Goal: Check status

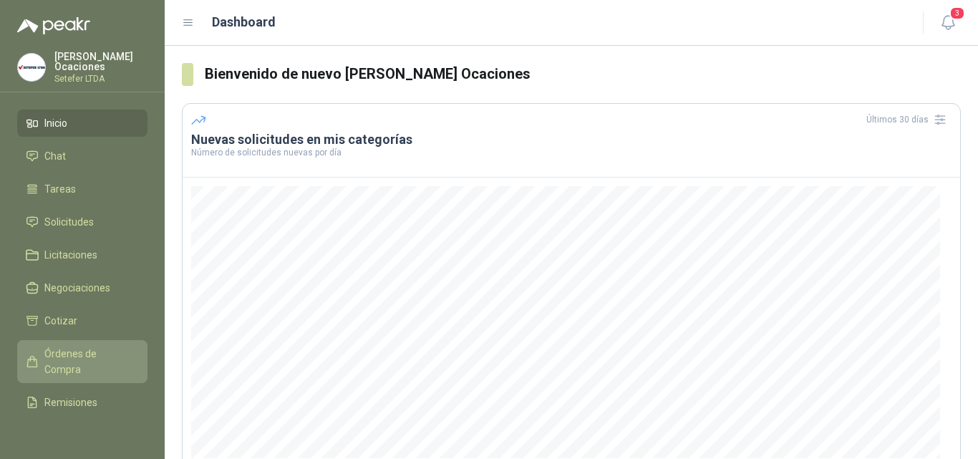
click at [92, 352] on span "Órdenes de Compra" at bounding box center [89, 362] width 90 height 32
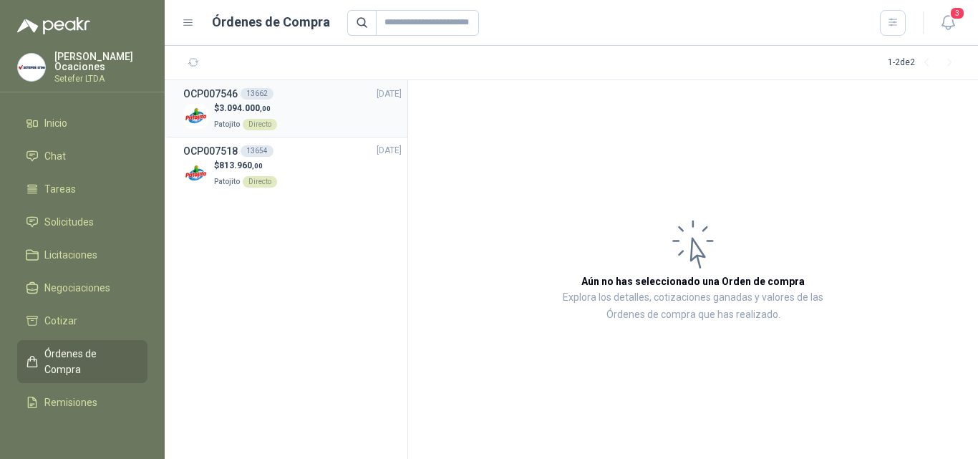
click at [304, 104] on div "$ 3.094.000 ,00 Patojito Directo" at bounding box center [292, 116] width 218 height 29
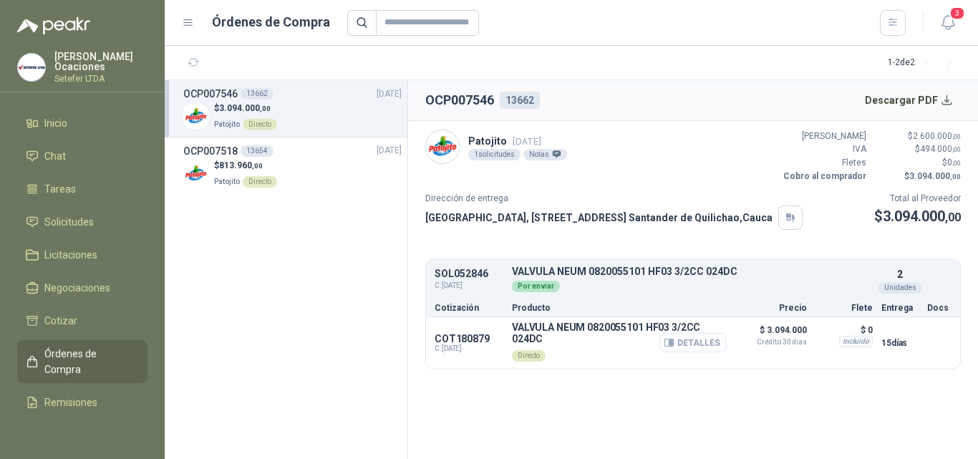
click at [690, 345] on button "Detalles" at bounding box center [693, 342] width 67 height 19
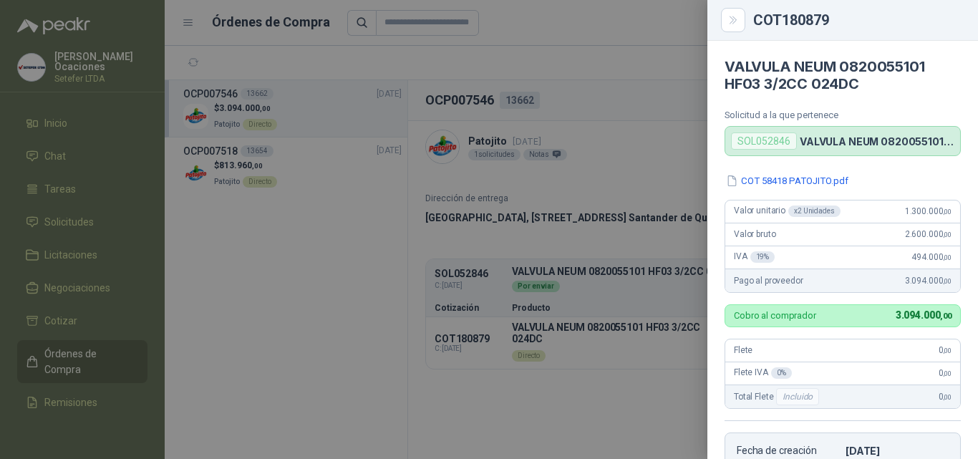
scroll to position [294, 0]
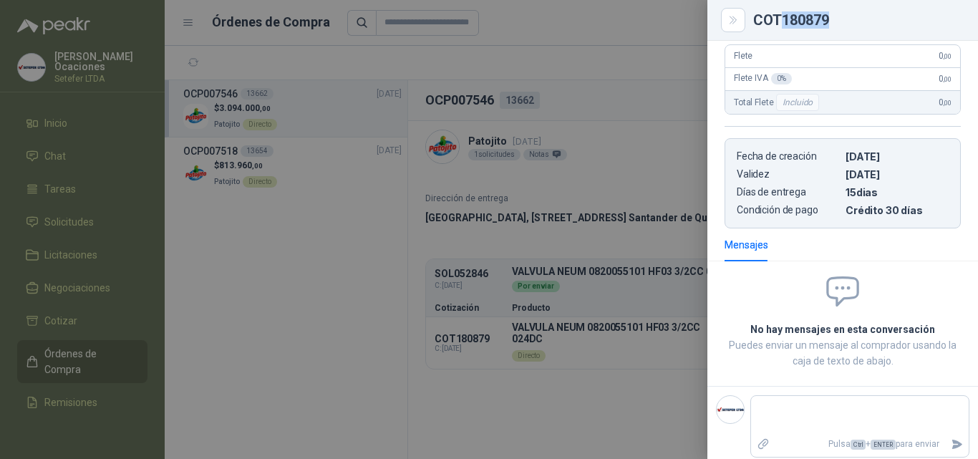
drag, startPoint x: 782, startPoint y: 17, endPoint x: 832, endPoint y: 24, distance: 50.5
click at [832, 24] on div "COT180879" at bounding box center [857, 20] width 208 height 14
copy div "180879"
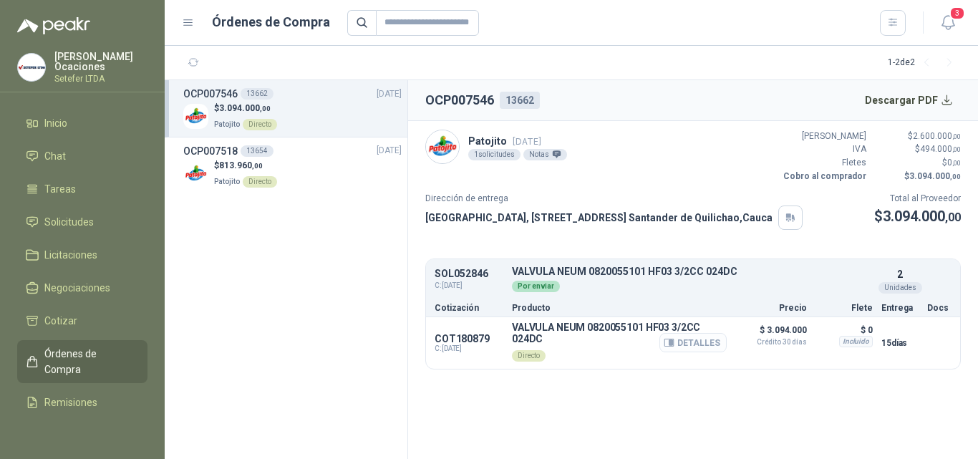
click at [680, 345] on button "Detalles" at bounding box center [693, 342] width 67 height 19
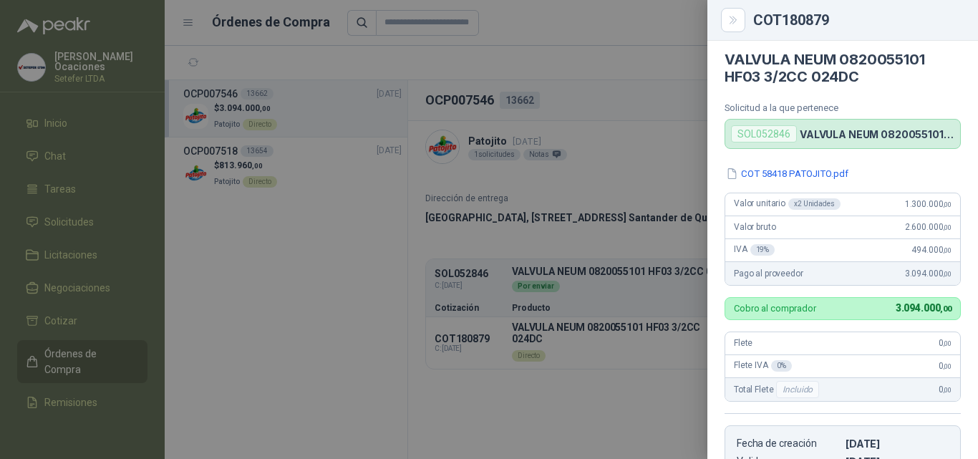
scroll to position [0, 0]
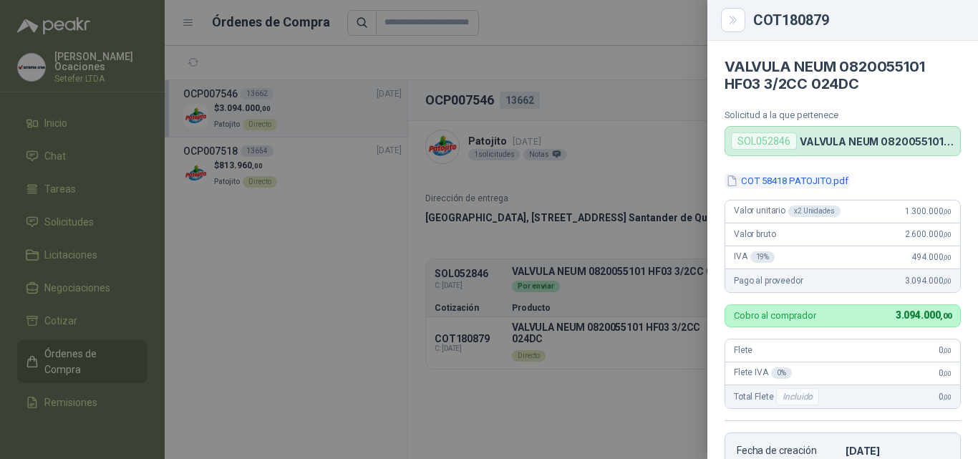
click at [811, 185] on button "COT 58418 PATOJITO.pdf" at bounding box center [787, 180] width 125 height 15
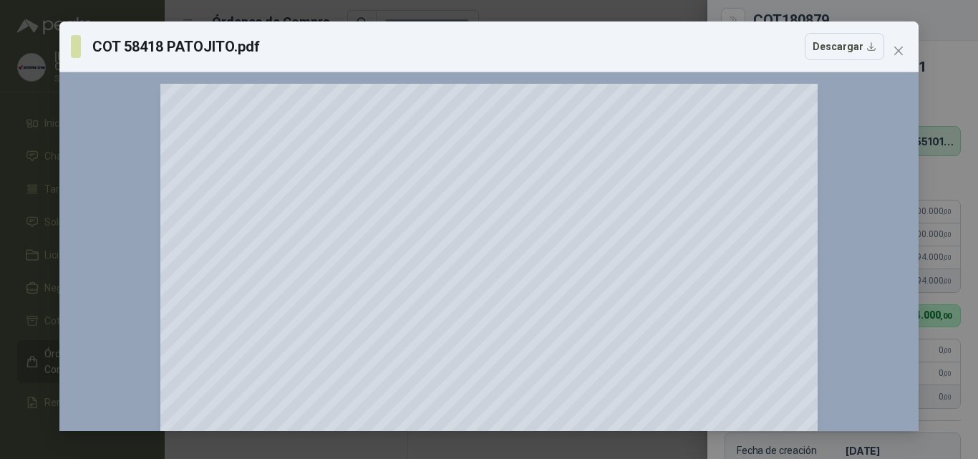
scroll to position [143, 0]
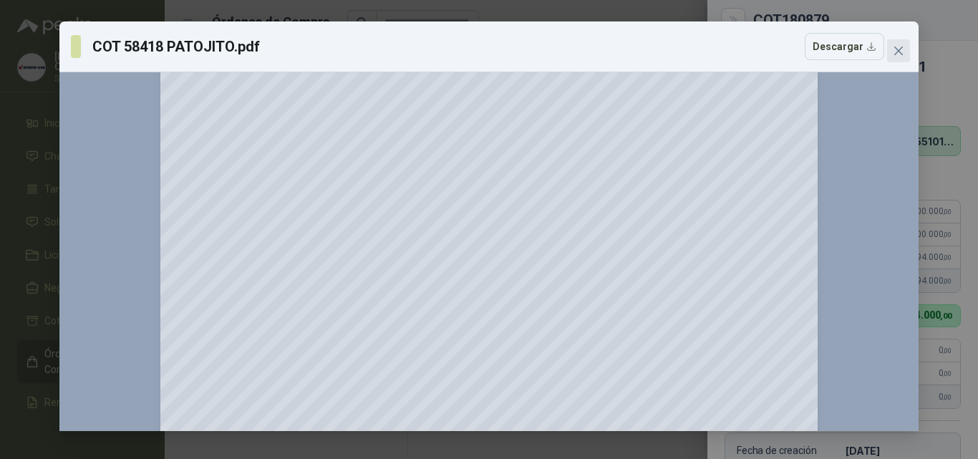
click at [900, 52] on icon "close" at bounding box center [899, 51] width 9 height 9
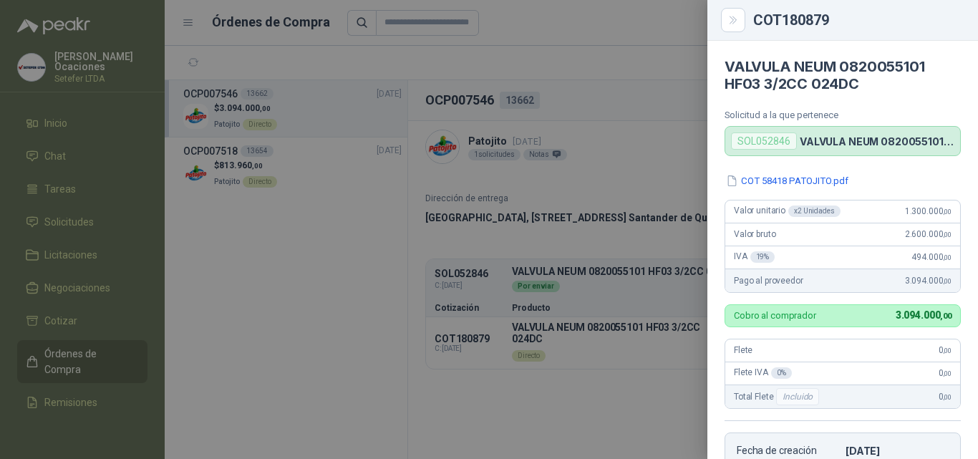
scroll to position [302, 0]
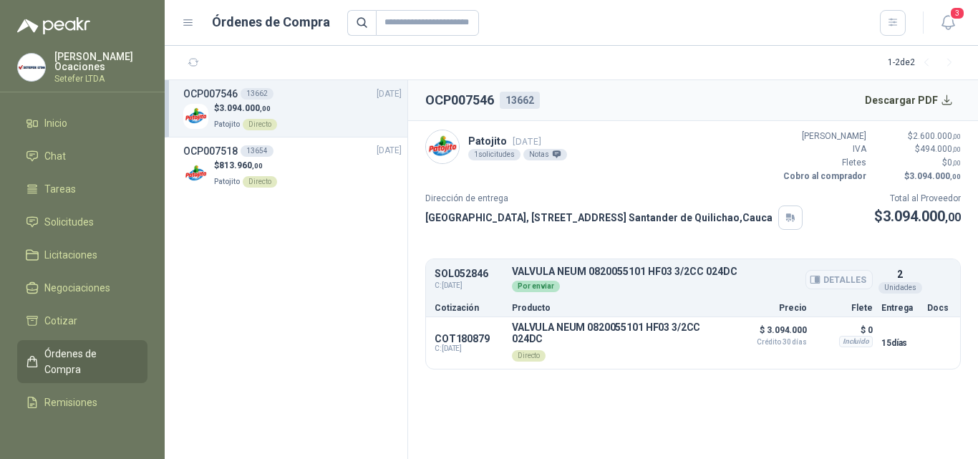
click at [846, 283] on button "Detalles" at bounding box center [839, 279] width 67 height 19
click at [849, 278] on button "Detalles" at bounding box center [839, 279] width 67 height 19
click at [898, 100] on button "Descargar PDF" at bounding box center [909, 100] width 105 height 29
click at [655, 271] on p "VALVULA NEUM 0820055101 HF03 3/2CC 024DC" at bounding box center [692, 271] width 361 height 11
click at [834, 278] on button "Detalles" at bounding box center [839, 279] width 67 height 19
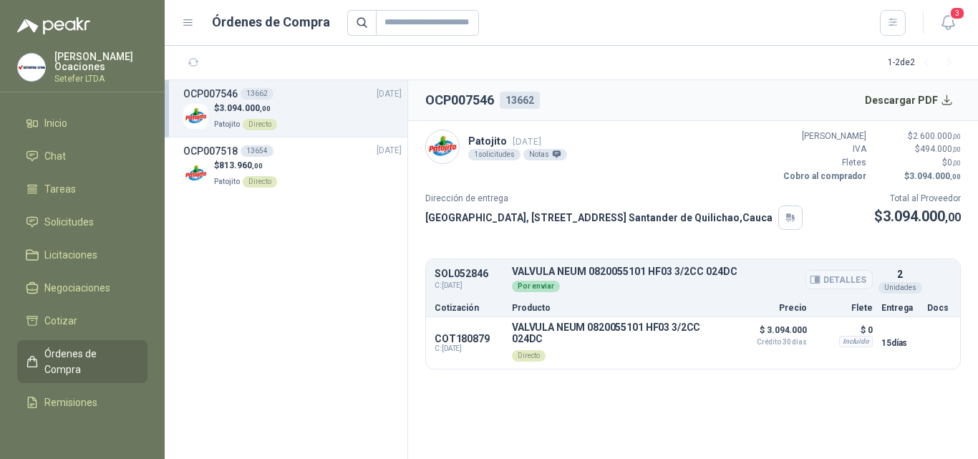
click at [838, 280] on button "Detalles" at bounding box center [839, 279] width 67 height 19
click at [534, 286] on div "Por enviar" at bounding box center [536, 286] width 48 height 11
click at [479, 266] on div "SOL052846 C: [DATE] VALVULA NEUM 0820055101 HF03 3/2CC 024DC Detalles Por envia…" at bounding box center [693, 280] width 534 height 36
click at [314, 180] on div "$ 813.960 ,00 Patojito Directo" at bounding box center [292, 173] width 218 height 29
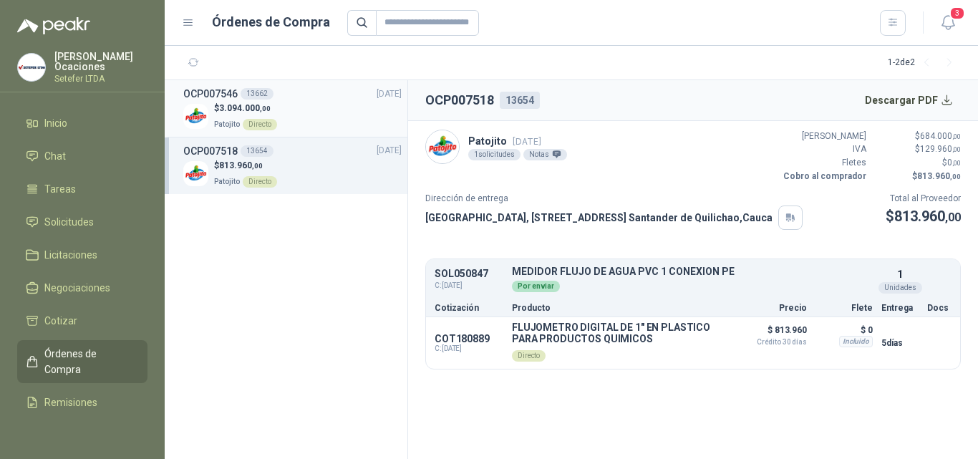
click at [294, 125] on div "$ 3.094.000 ,00 Patojito Directo" at bounding box center [292, 116] width 218 height 29
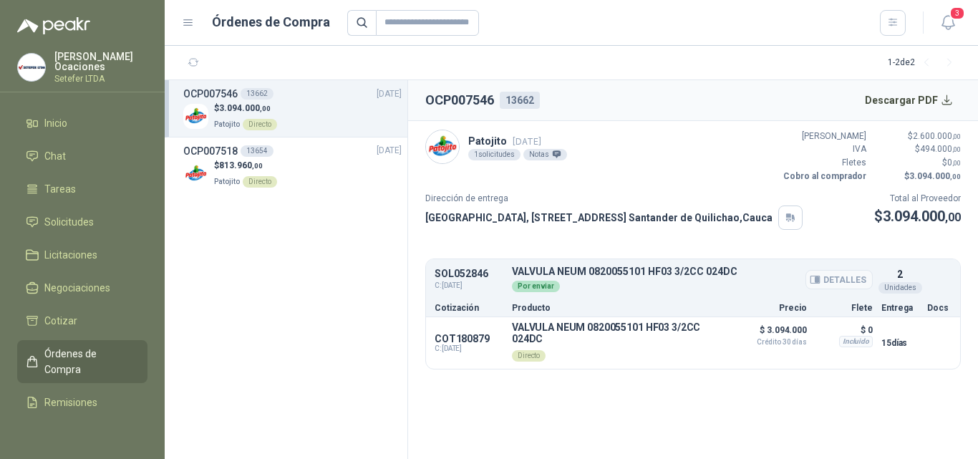
click at [650, 293] on div "Por enviar" at bounding box center [692, 285] width 361 height 16
